Goal: Transaction & Acquisition: Book appointment/travel/reservation

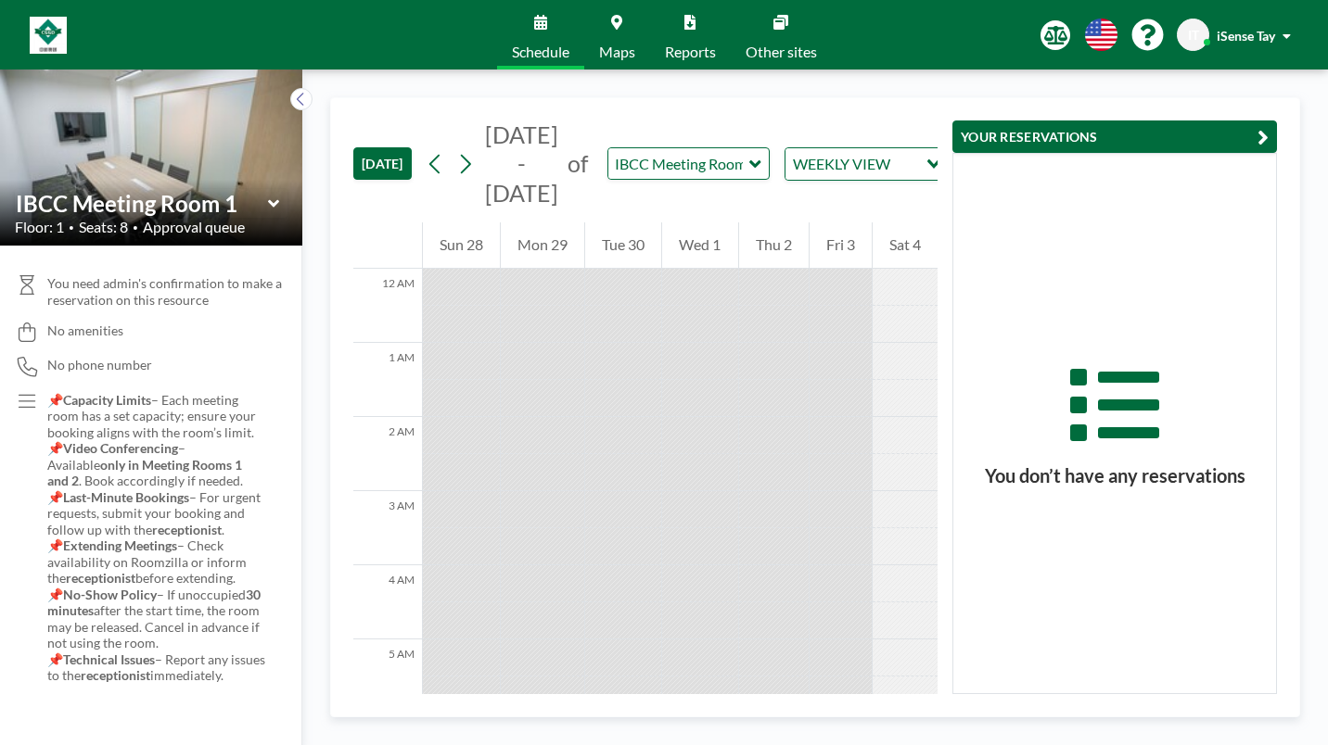
click at [749, 155] on icon at bounding box center [755, 164] width 12 height 19
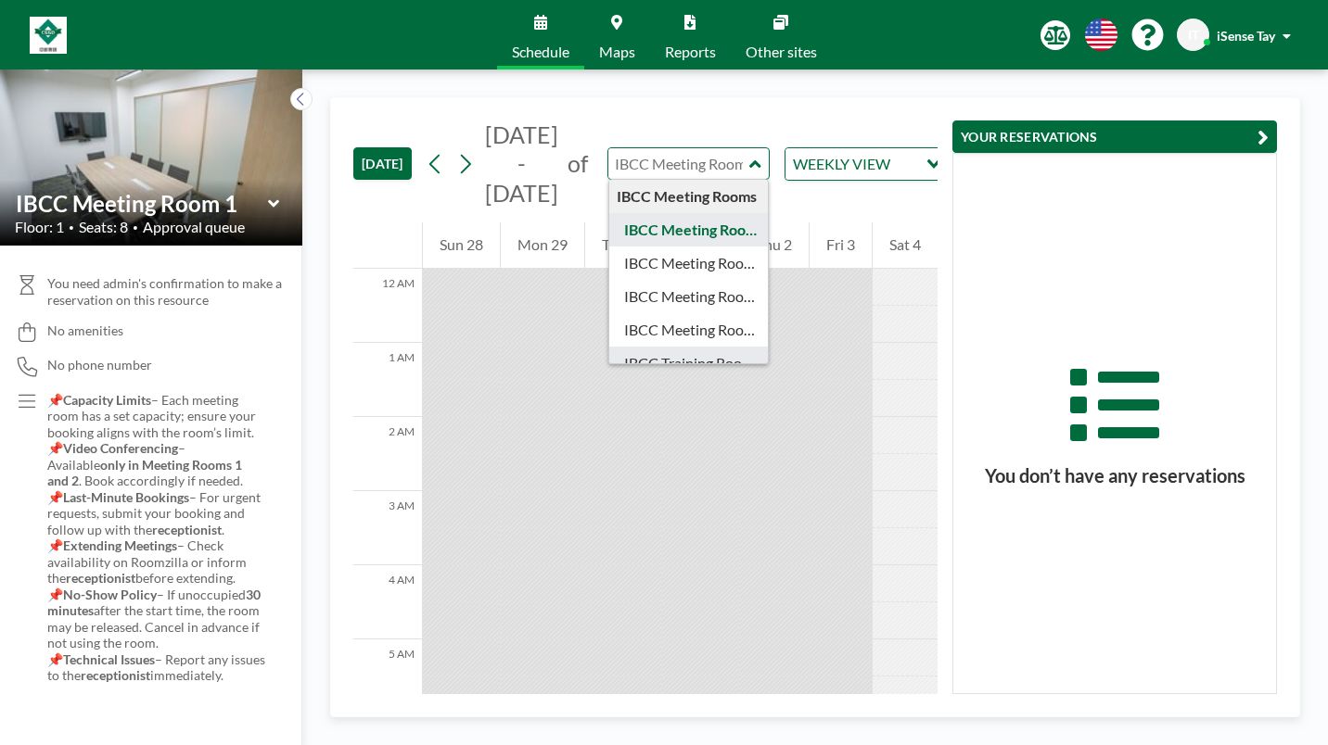
type input "IBCC Training Room 1"
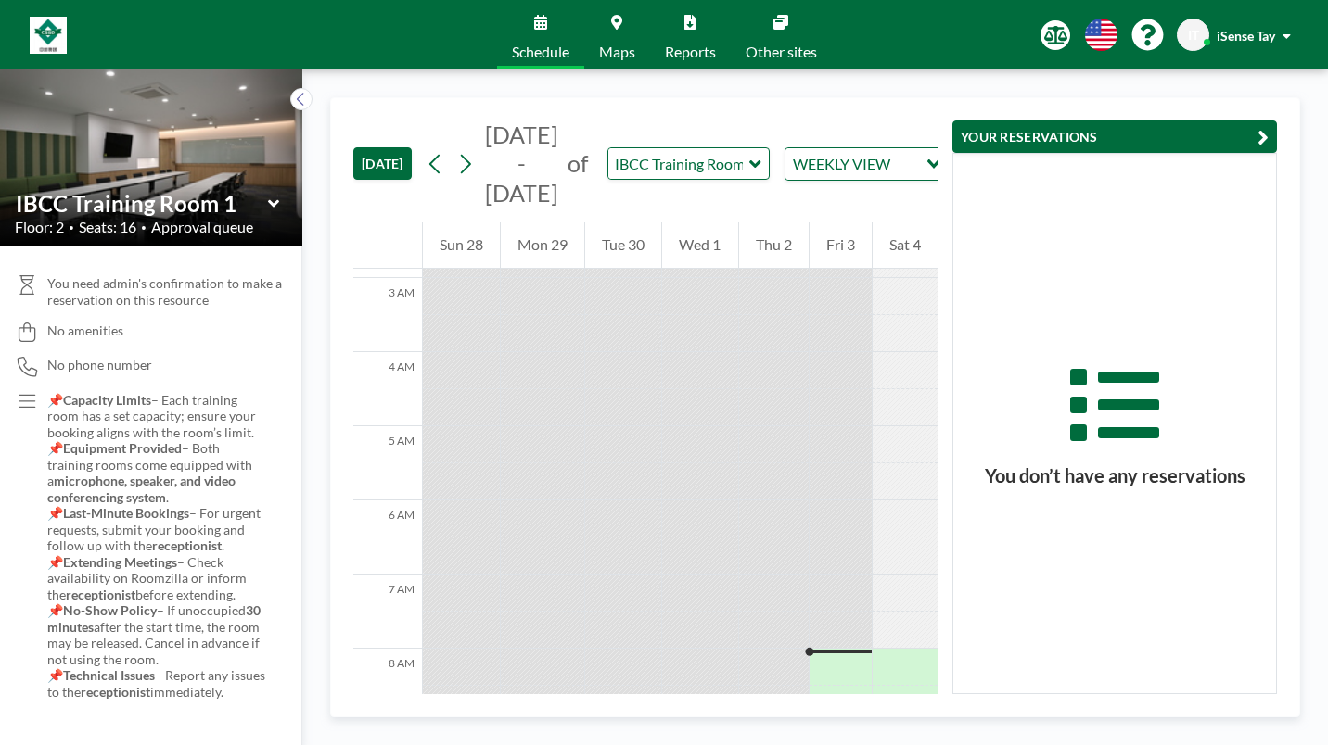
scroll to position [216, 0]
click at [461, 155] on icon at bounding box center [466, 164] width 10 height 19
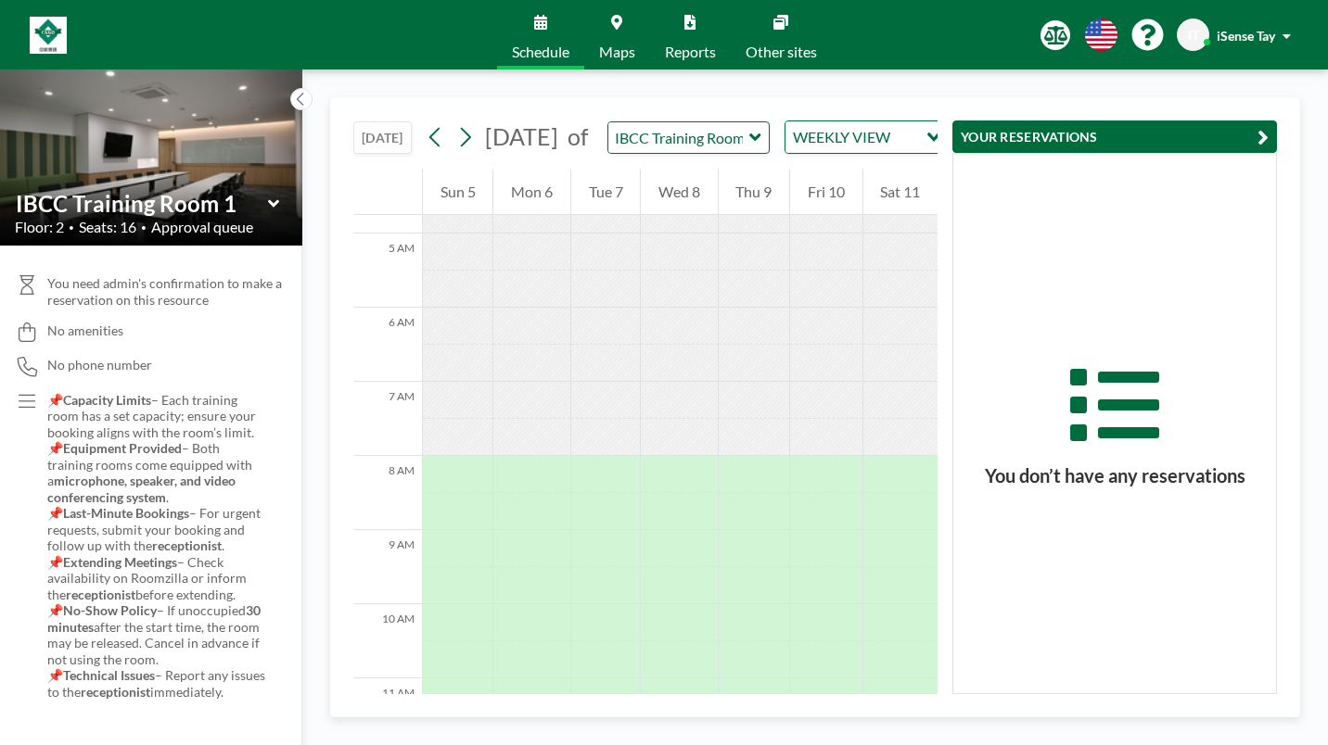
scroll to position [371, 0]
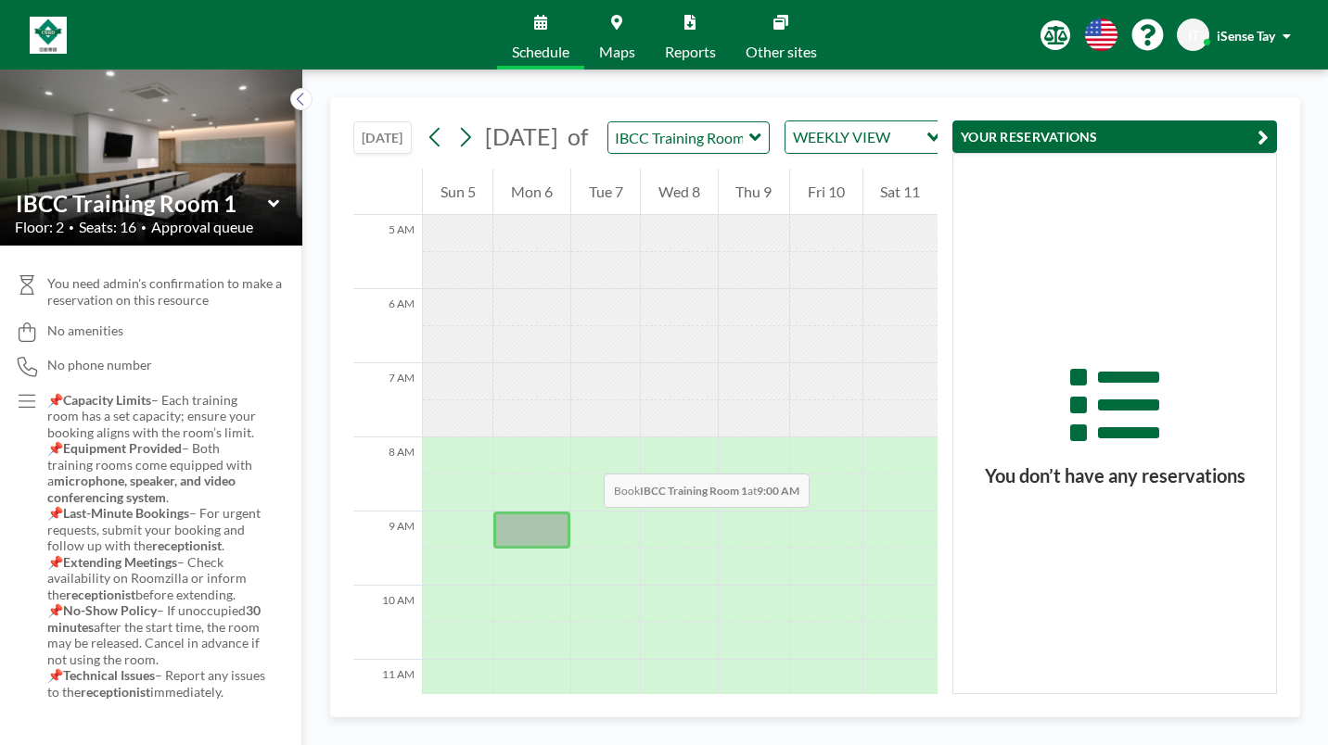
click at [493, 512] on div at bounding box center [531, 530] width 76 height 37
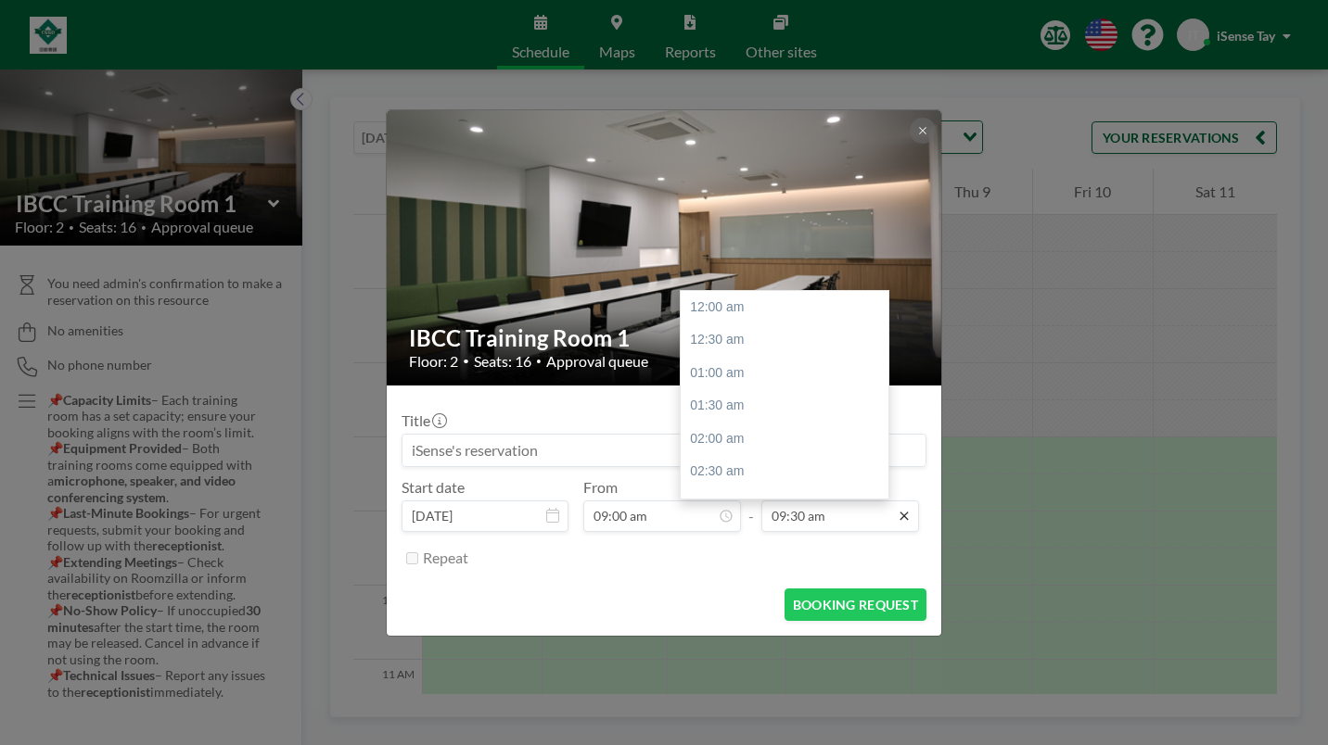
scroll to position [563, 0]
click at [740, 454] on div "11:00 am" at bounding box center [789, 470] width 217 height 33
type input "11:00 am"
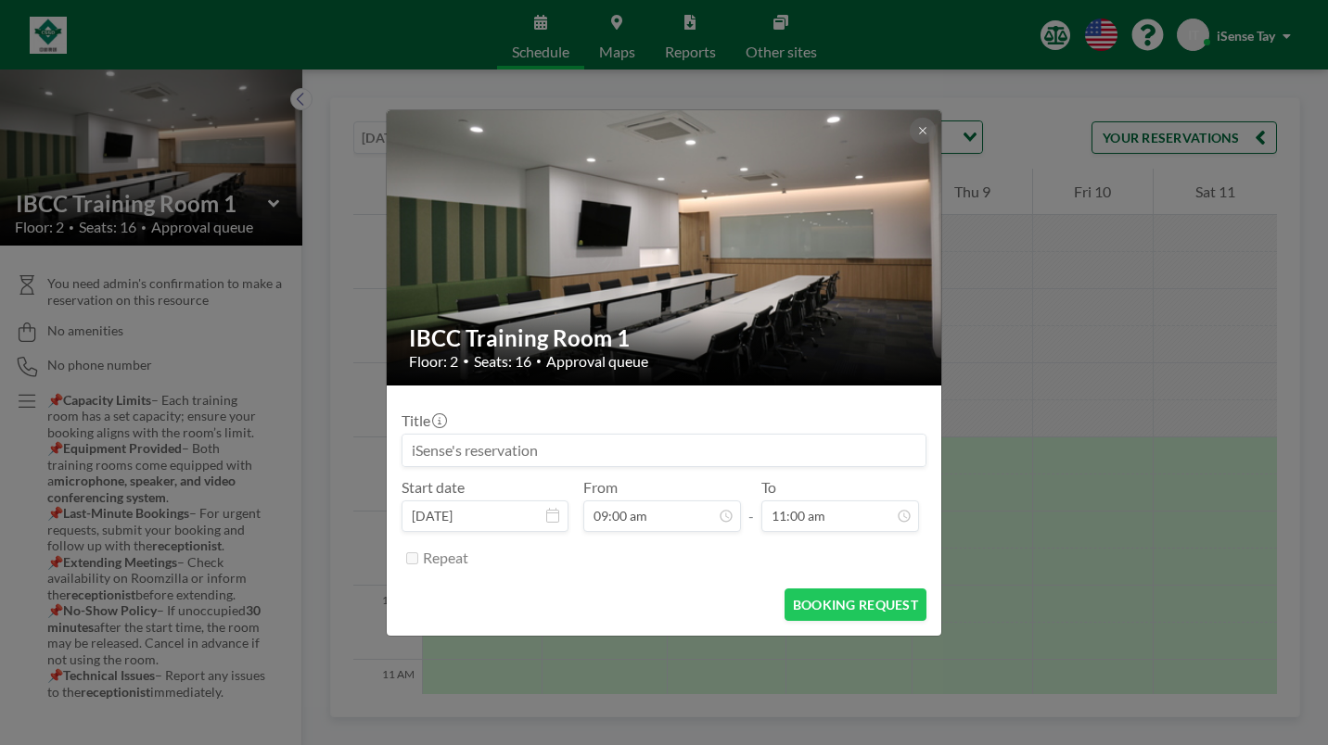
scroll to position [0, 0]
click at [823, 589] on button "BOOKING REQUEST" at bounding box center [855, 605] width 142 height 32
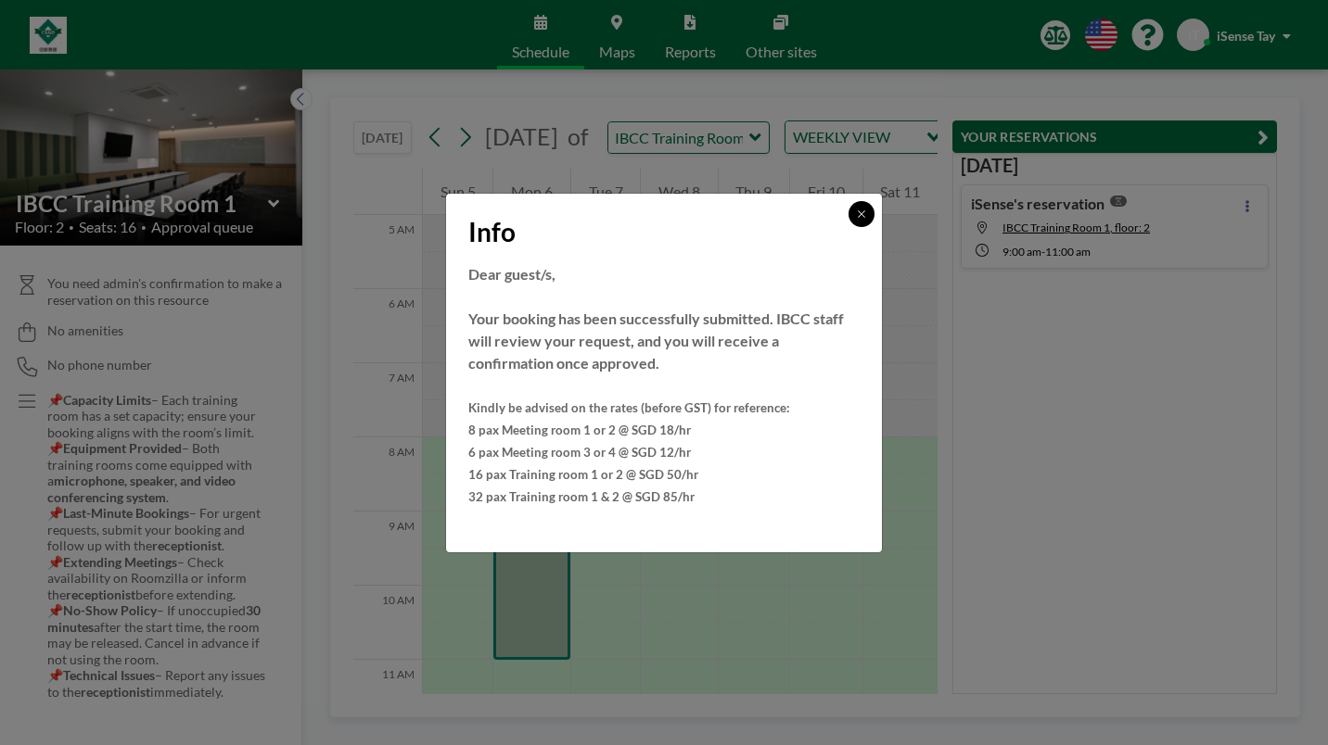
click at [856, 220] on icon at bounding box center [861, 214] width 11 height 11
